Goal: Navigation & Orientation: Find specific page/section

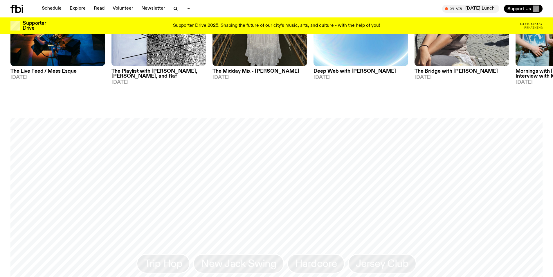
scroll to position [519, 0]
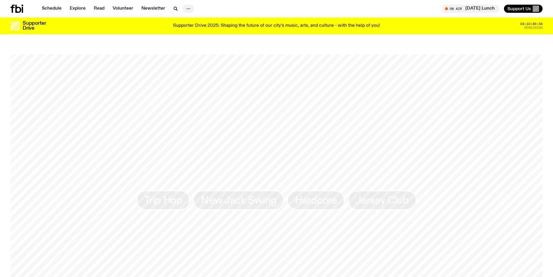
click at [187, 8] on icon "button" at bounding box center [188, 8] width 7 height 7
click at [190, 18] on link "About Us" at bounding box center [188, 21] width 29 height 8
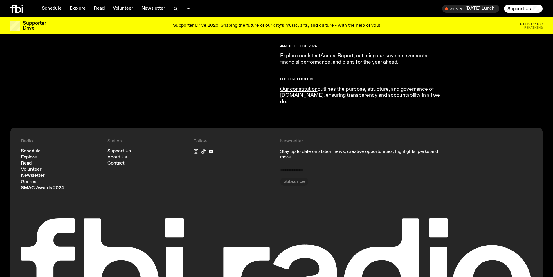
scroll to position [520, 0]
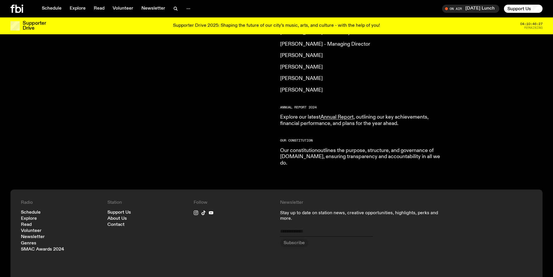
click at [306, 148] on link "Our constitution" at bounding box center [298, 150] width 37 height 5
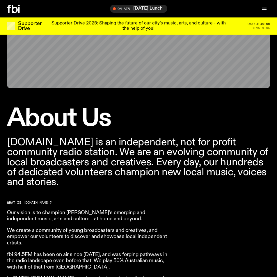
scroll to position [84, 0]
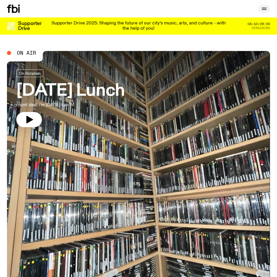
click at [259, 8] on button "button" at bounding box center [264, 9] width 12 height 8
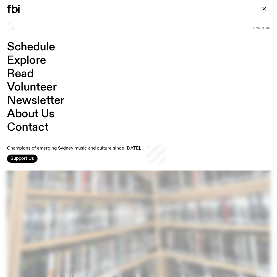
click at [45, 88] on link "Volunteer" at bounding box center [31, 87] width 49 height 11
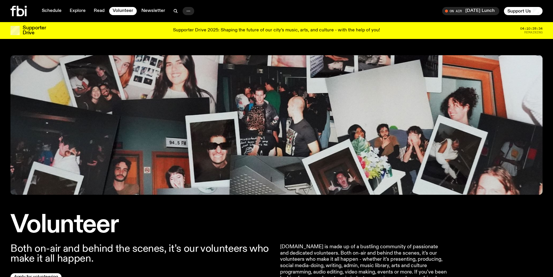
click at [185, 9] on icon "button" at bounding box center [188, 11] width 7 height 7
click at [188, 33] on link "Contact" at bounding box center [188, 33] width 29 height 8
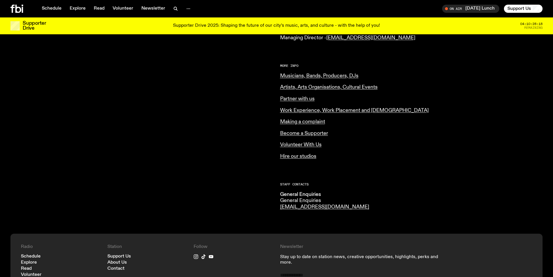
scroll to position [201, 0]
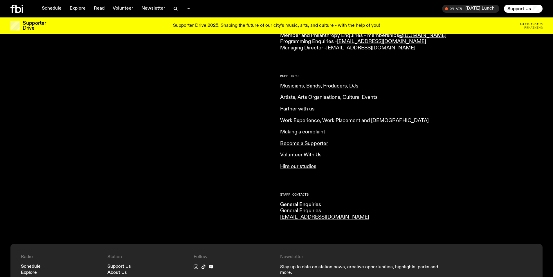
click at [276, 97] on link "Artists, Arts Organisations, Cultural Events" at bounding box center [329, 97] width 98 height 5
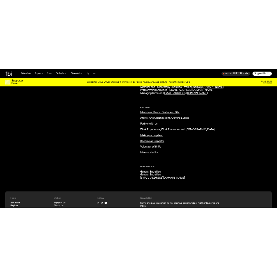
scroll to position [202, 0]
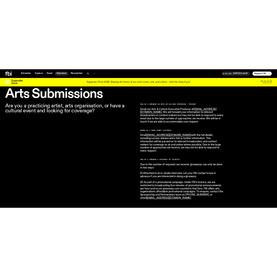
scroll to position [171, 0]
